Goal: Information Seeking & Learning: Learn about a topic

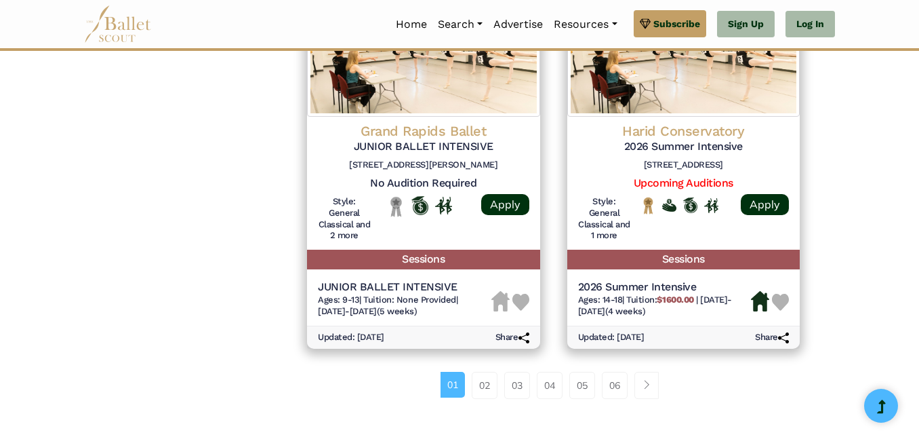
scroll to position [1898, 0]
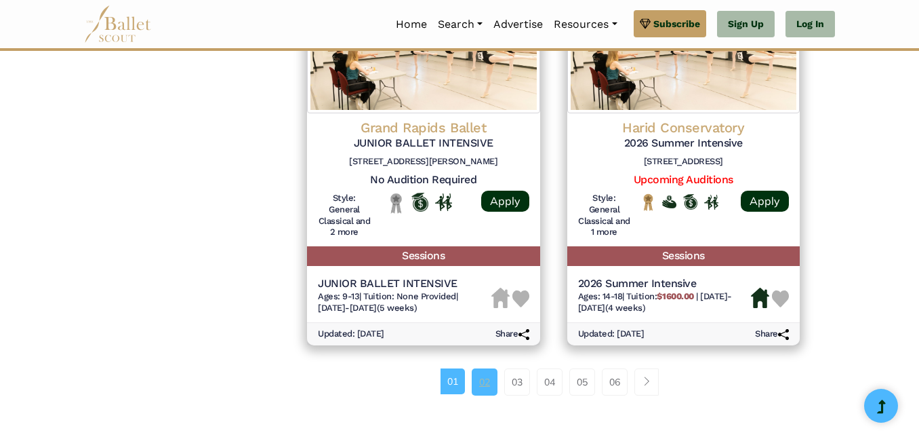
click at [489, 386] on link "02" at bounding box center [485, 381] width 26 height 27
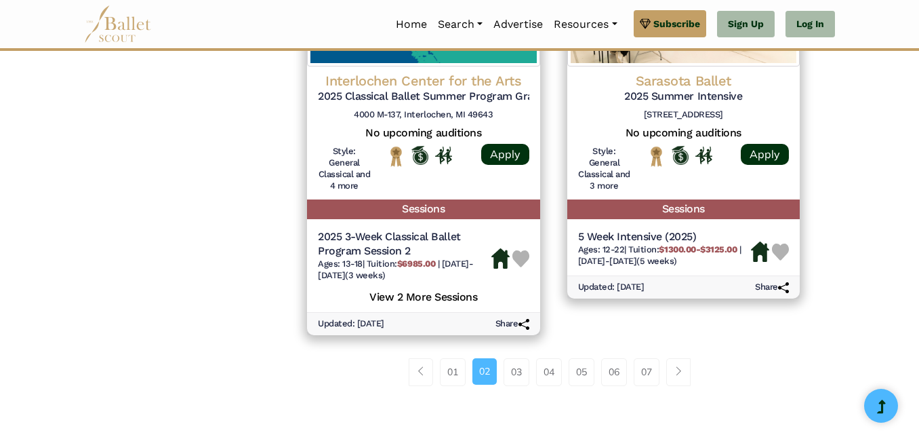
scroll to position [1966, 0]
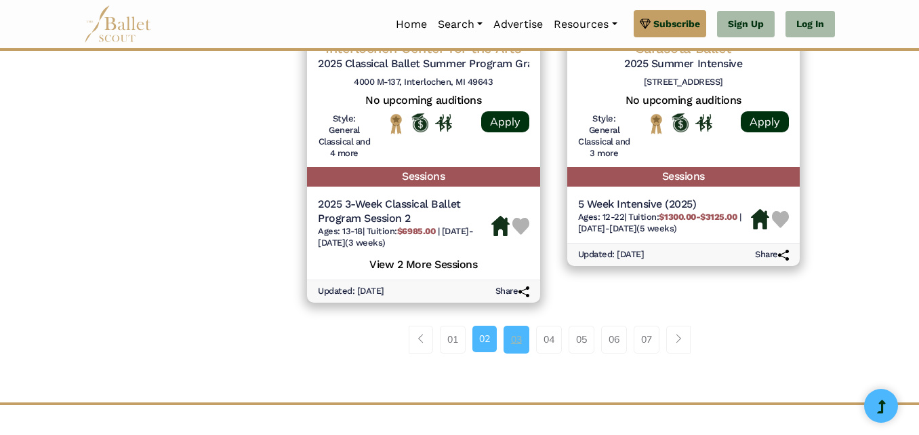
click at [521, 347] on link "03" at bounding box center [517, 338] width 26 height 27
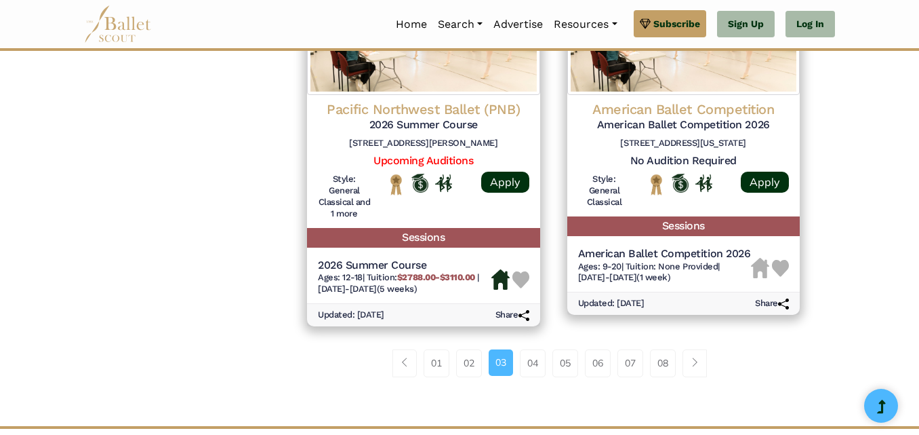
scroll to position [1966, 0]
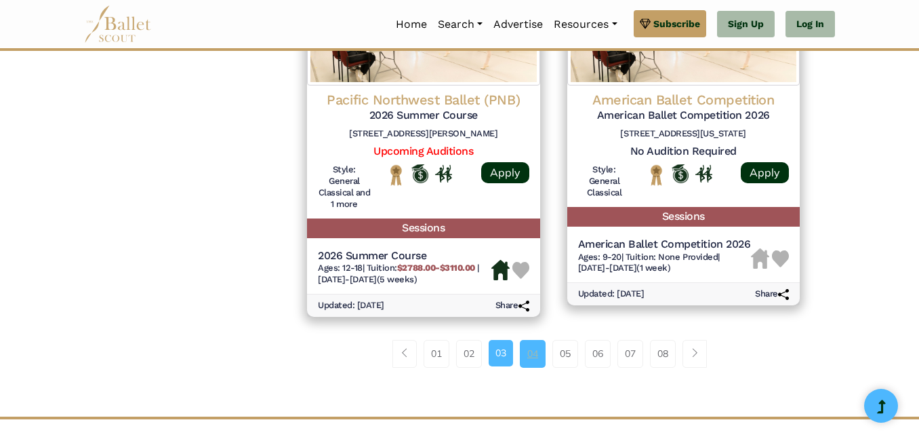
click at [529, 348] on link "04" at bounding box center [533, 353] width 26 height 27
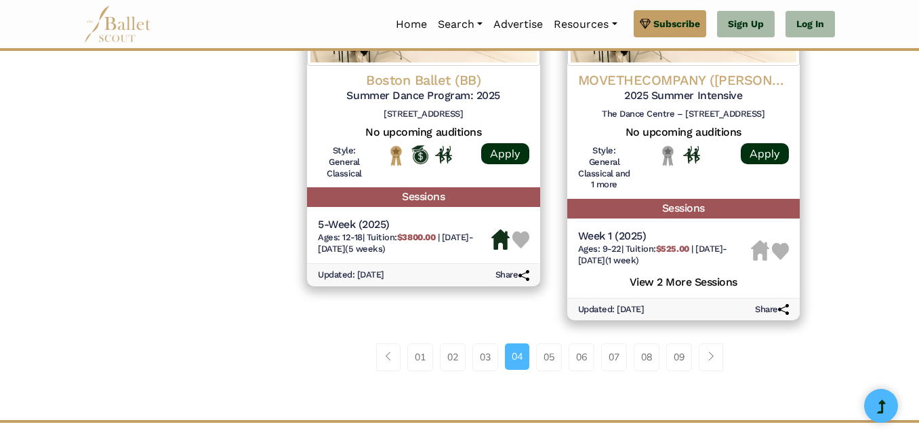
scroll to position [1966, 0]
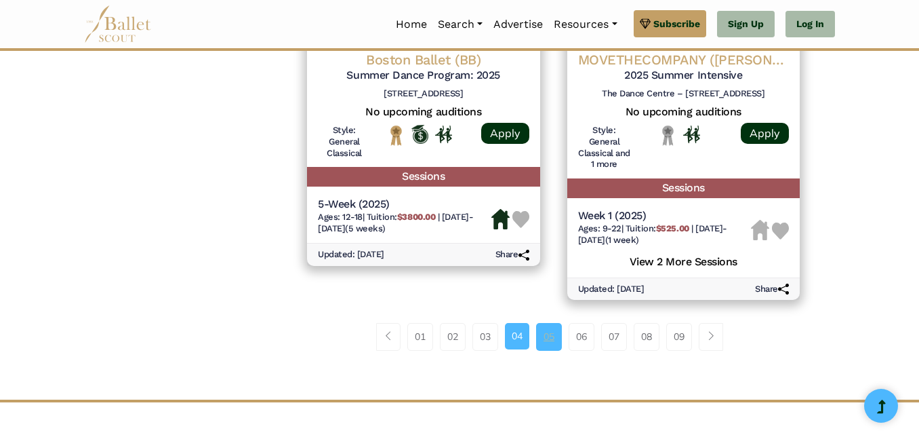
click at [545, 332] on link "05" at bounding box center [549, 336] width 26 height 27
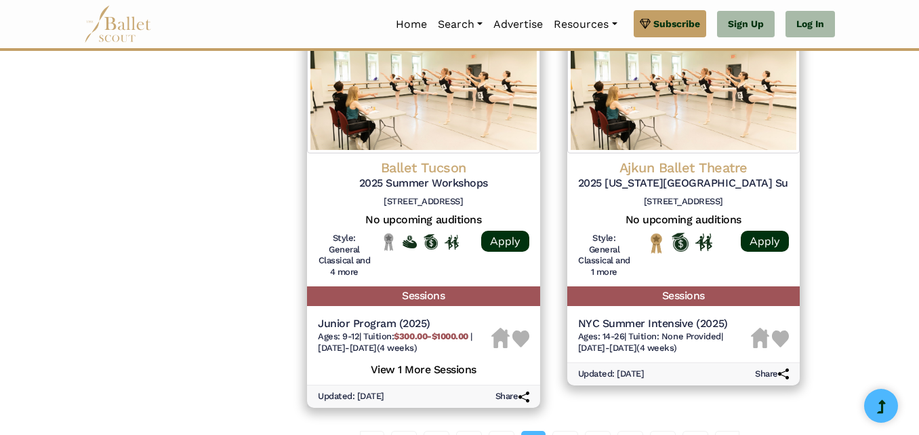
scroll to position [1898, 0]
